Goal: Task Accomplishment & Management: Manage account settings

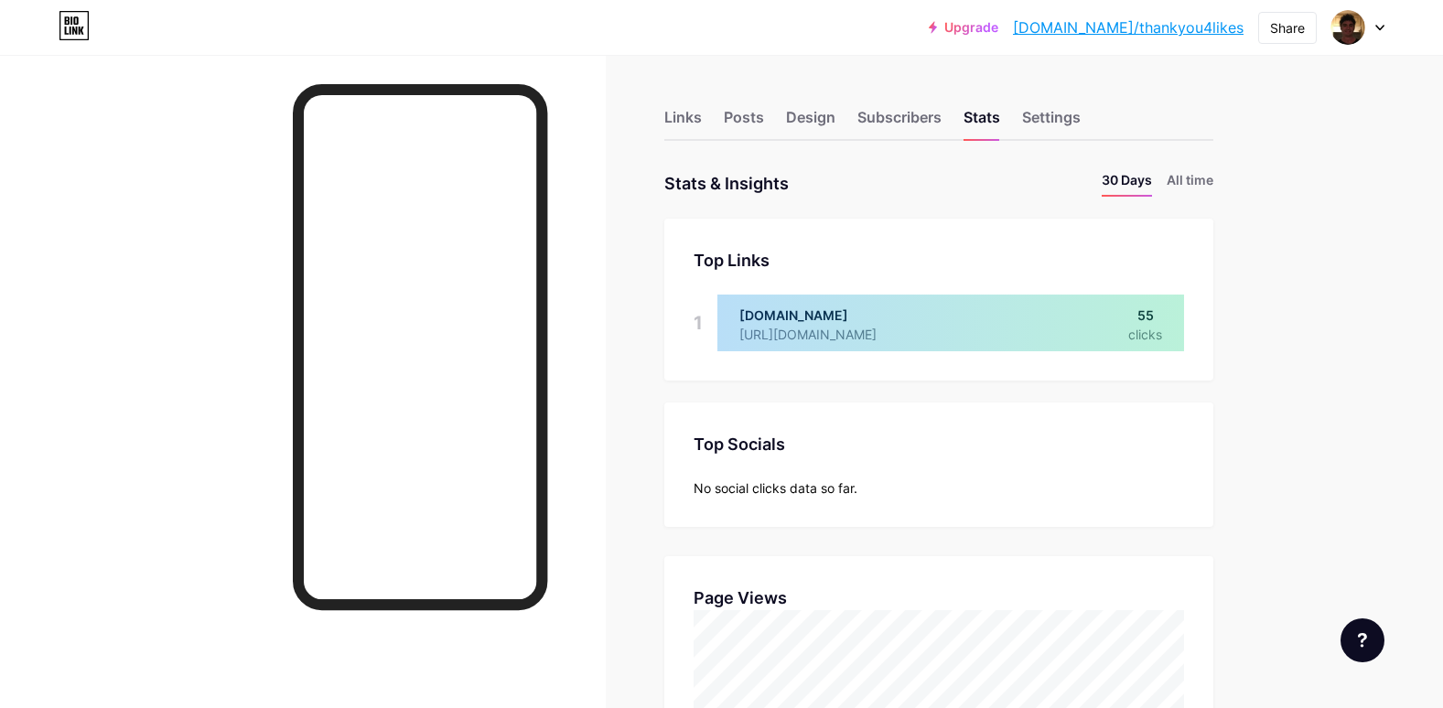
scroll to position [708, 1443]
click at [684, 120] on div "Links" at bounding box center [683, 122] width 38 height 33
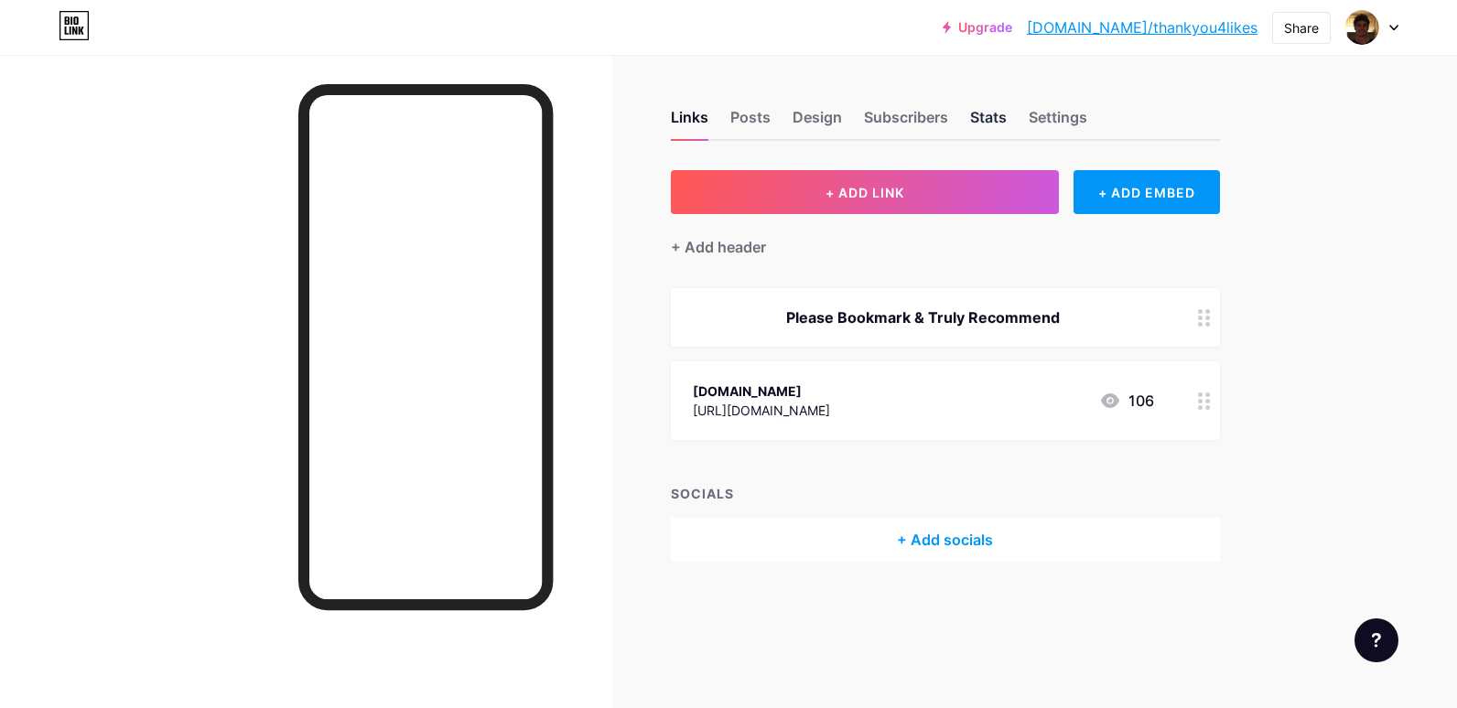
click at [982, 115] on div "Stats" at bounding box center [988, 122] width 37 height 33
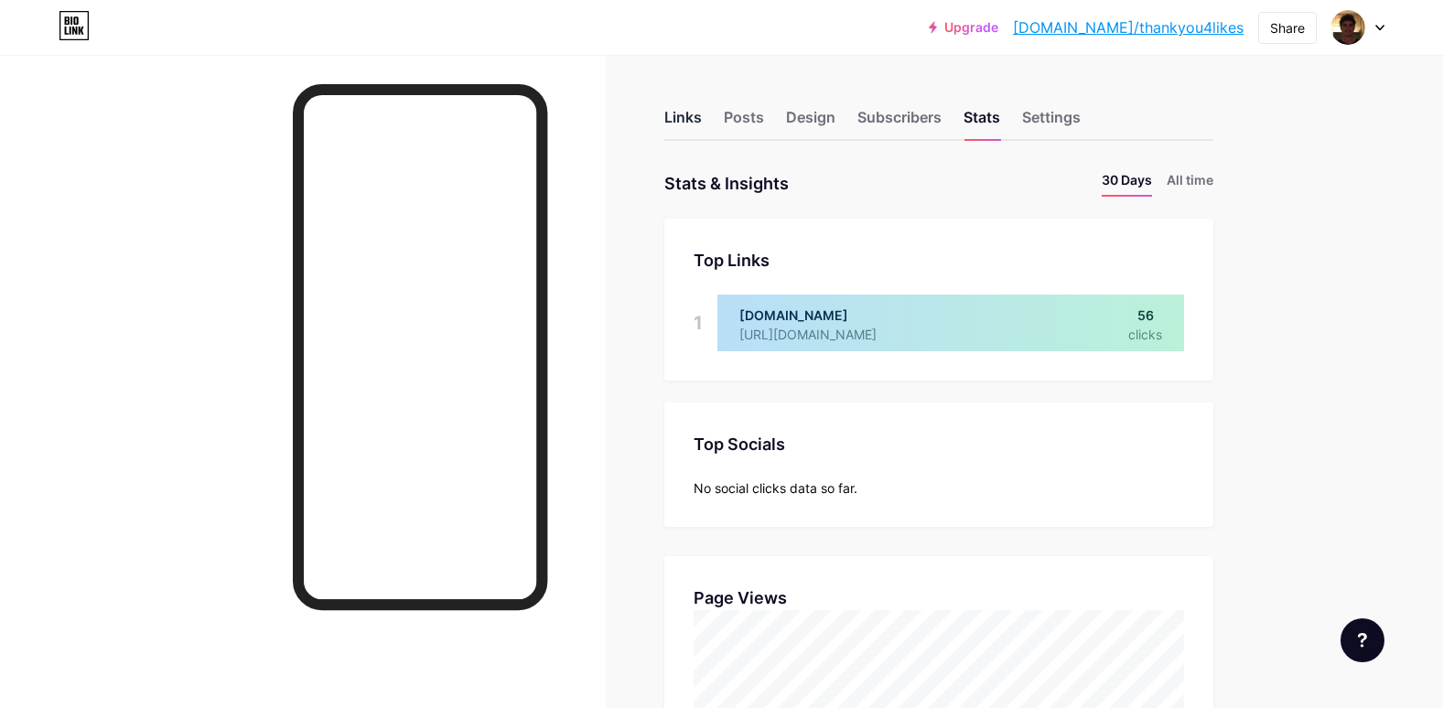
click at [686, 114] on div "Links" at bounding box center [683, 122] width 38 height 33
